Goal: Check status

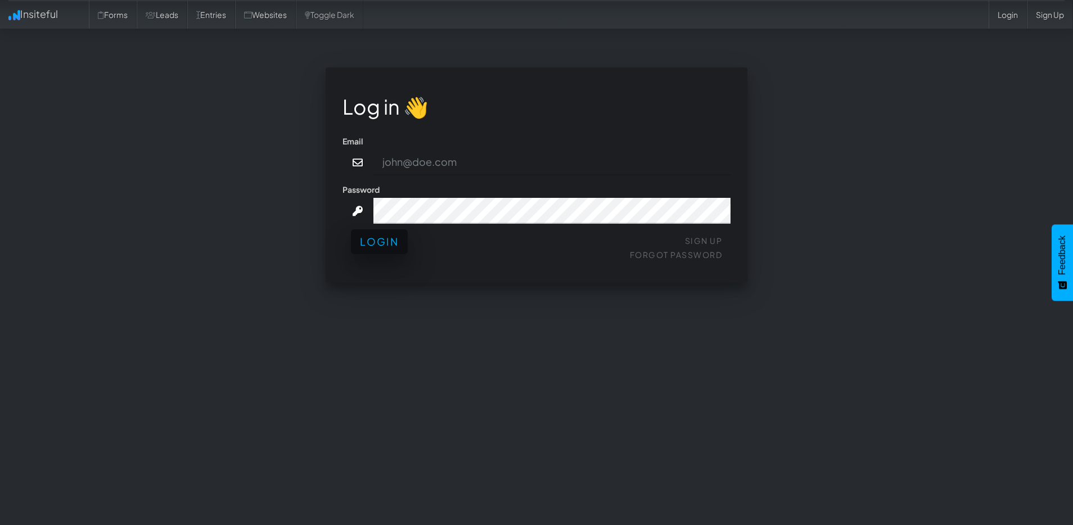
type input "[PERSON_NAME][EMAIL_ADDRESS][DOMAIN_NAME]"
click at [377, 235] on button "Login" at bounding box center [379, 241] width 57 height 25
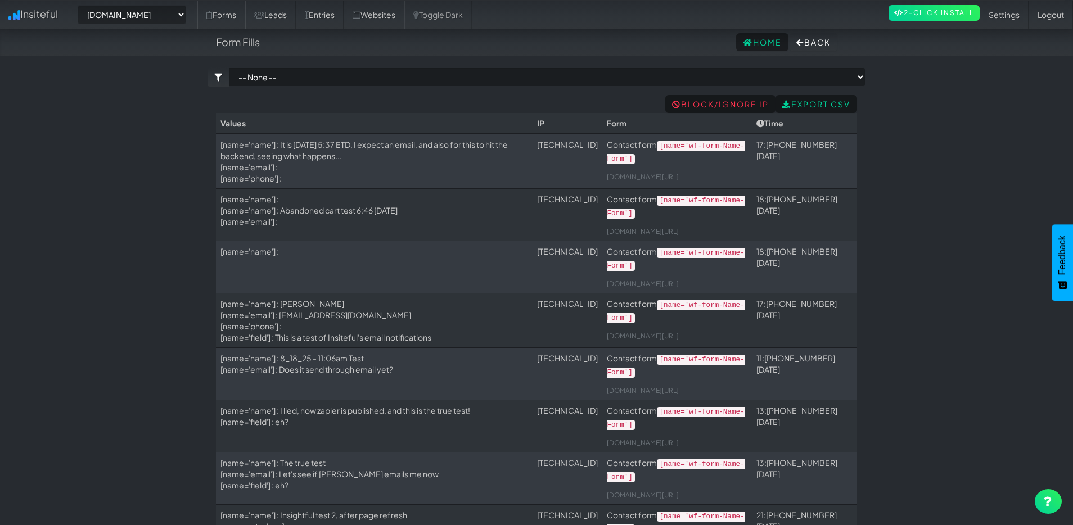
select select "2378"
click at [387, 157] on td "[name='name'] : It is August 19th, 2025, 5:37 ETD, I expect an email, and also …" at bounding box center [374, 161] width 317 height 55
select select "2378"
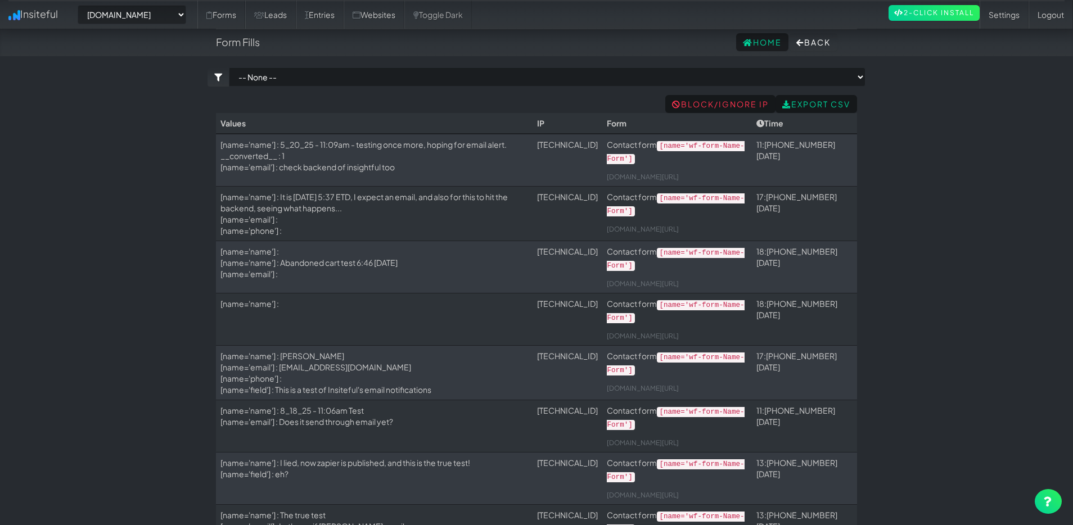
select select "2378"
drag, startPoint x: 748, startPoint y: 150, endPoint x: 634, endPoint y: 143, distance: 113.8
click at [644, 143] on tr "[name='name'] : 5_20_25 - 11:09am - testing once more, hoping for email alert. …" at bounding box center [536, 160] width 641 height 52
click at [679, 175] on link "[DOMAIN_NAME][URL]" at bounding box center [643, 177] width 72 height 8
